Goal: Task Accomplishment & Management: Manage account settings

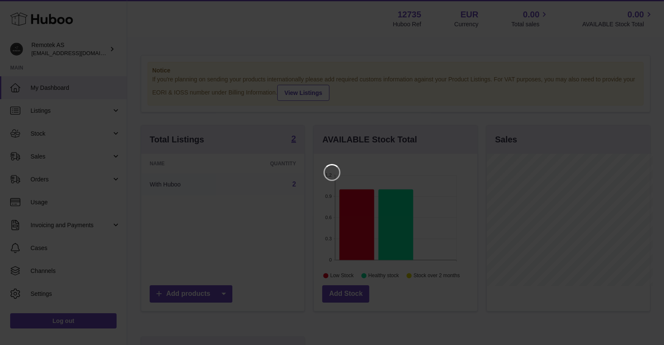
scroll to position [132, 166]
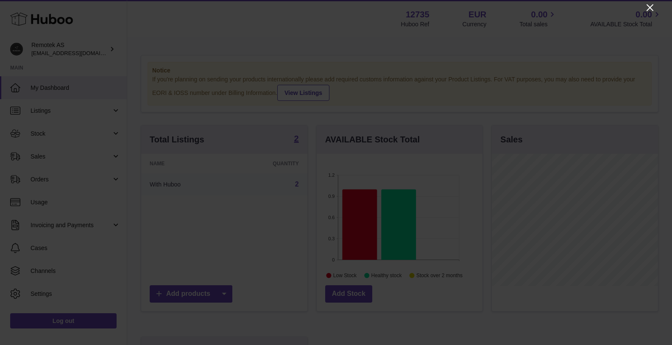
click at [650, 8] on icon "Close" at bounding box center [650, 8] width 10 height 10
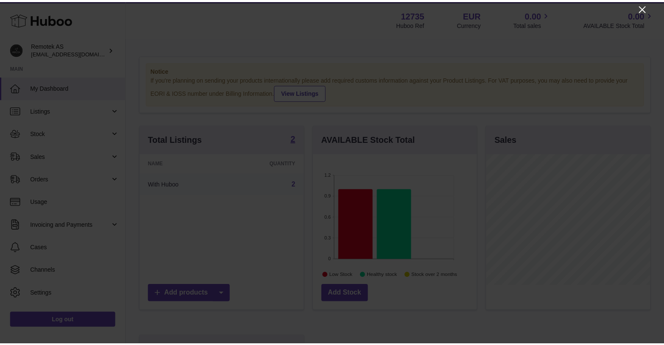
scroll to position [423923, 423891]
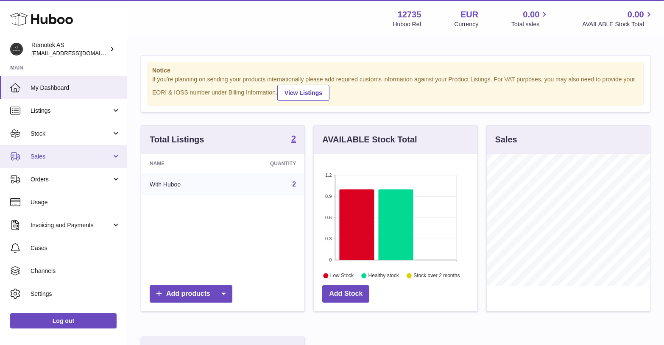
click at [61, 157] on span "Sales" at bounding box center [71, 157] width 81 height 8
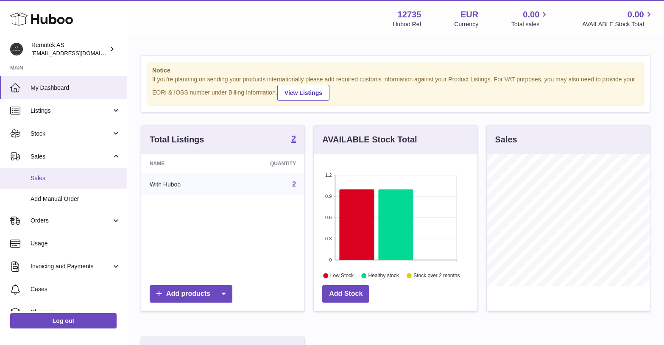
click at [43, 173] on link "Sales" at bounding box center [63, 178] width 127 height 21
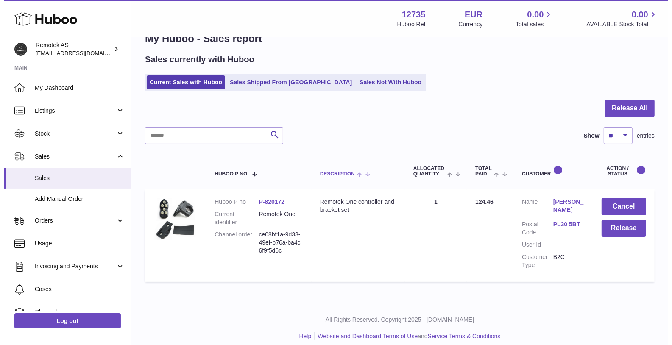
scroll to position [31, 0]
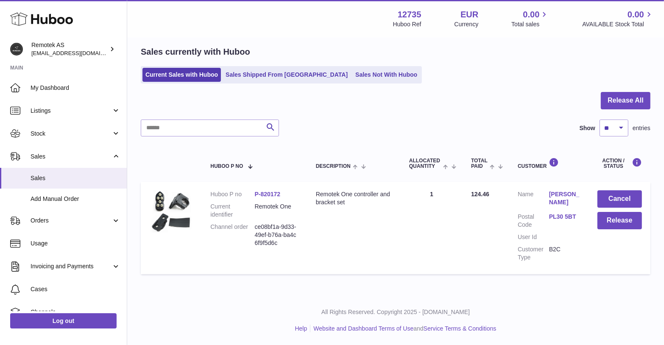
click at [553, 196] on link "[PERSON_NAME]" at bounding box center [564, 198] width 31 height 16
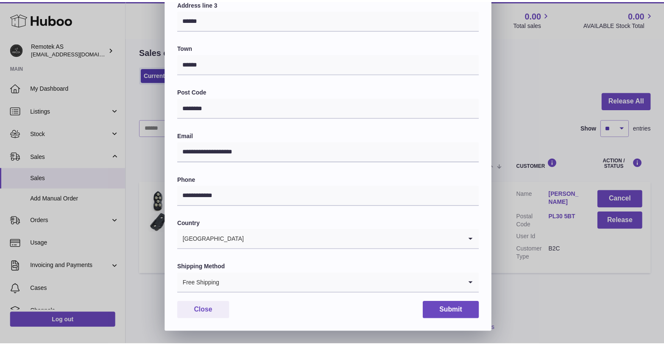
scroll to position [189, 0]
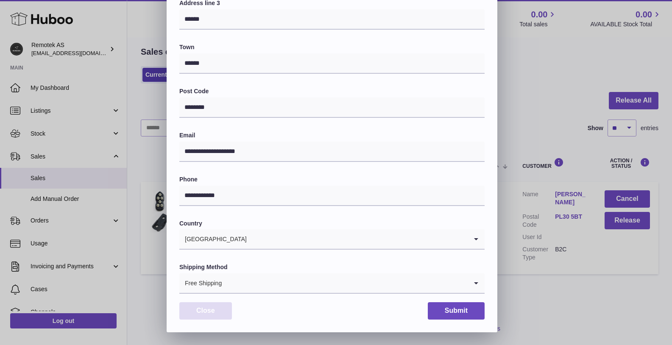
click at [204, 304] on button "Close" at bounding box center [205, 310] width 53 height 17
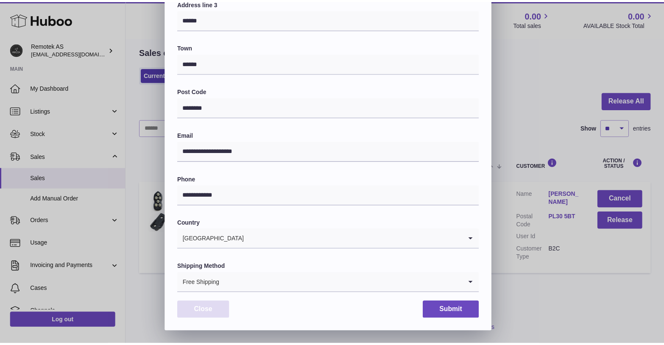
scroll to position [0, 0]
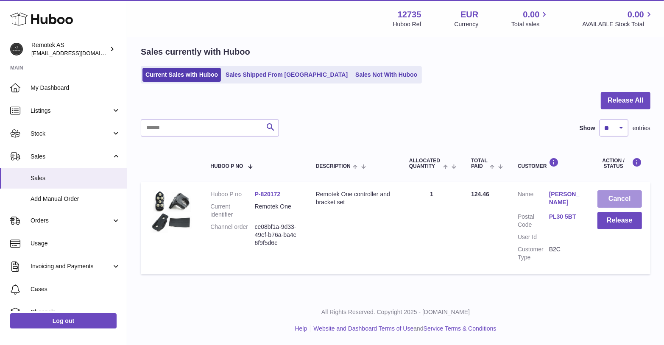
click at [614, 196] on button "Cancel" at bounding box center [619, 198] width 45 height 17
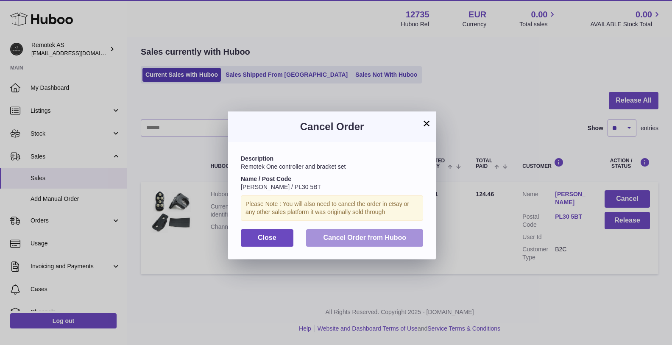
click at [346, 237] on span "Cancel Order from Huboo" at bounding box center [364, 237] width 83 height 7
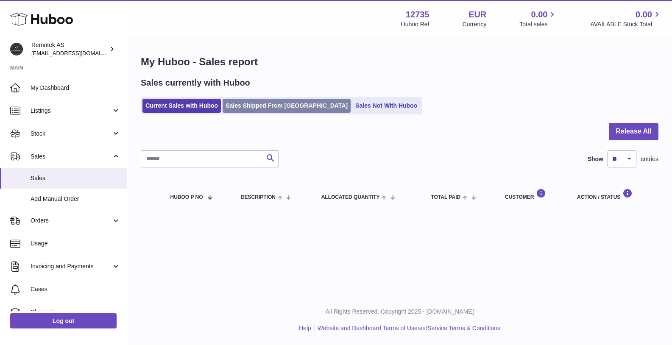
click at [268, 108] on link "Sales Shipped From [GEOGRAPHIC_DATA]" at bounding box center [287, 106] width 128 height 14
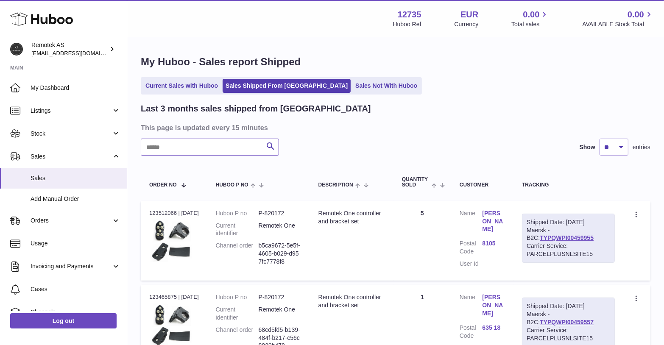
click at [223, 147] on input "text" at bounding box center [210, 147] width 138 height 17
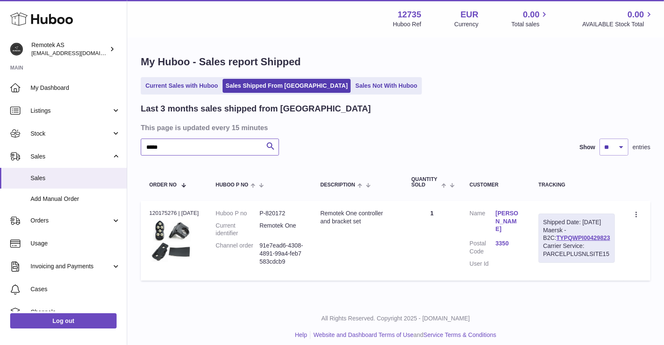
type input "*****"
click at [505, 219] on link "Jenny Stevenson" at bounding box center [509, 221] width 26 height 24
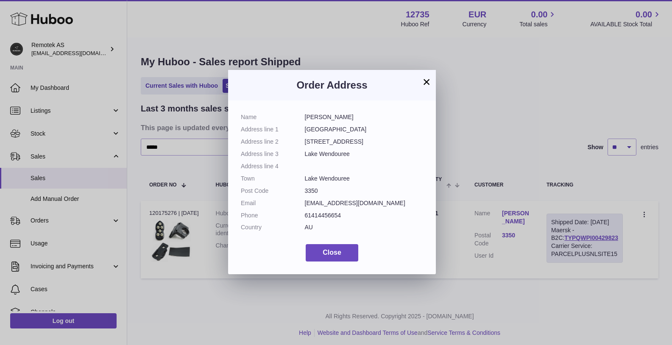
click at [430, 82] on button "×" at bounding box center [427, 82] width 10 height 10
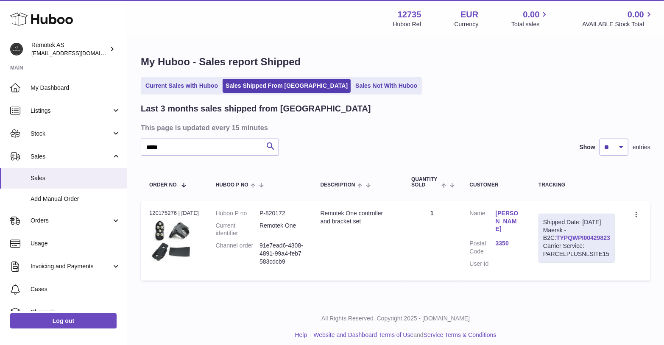
click at [570, 241] on link "TYPQWPI00429823" at bounding box center [583, 238] width 54 height 7
